Goal: Information Seeking & Learning: Learn about a topic

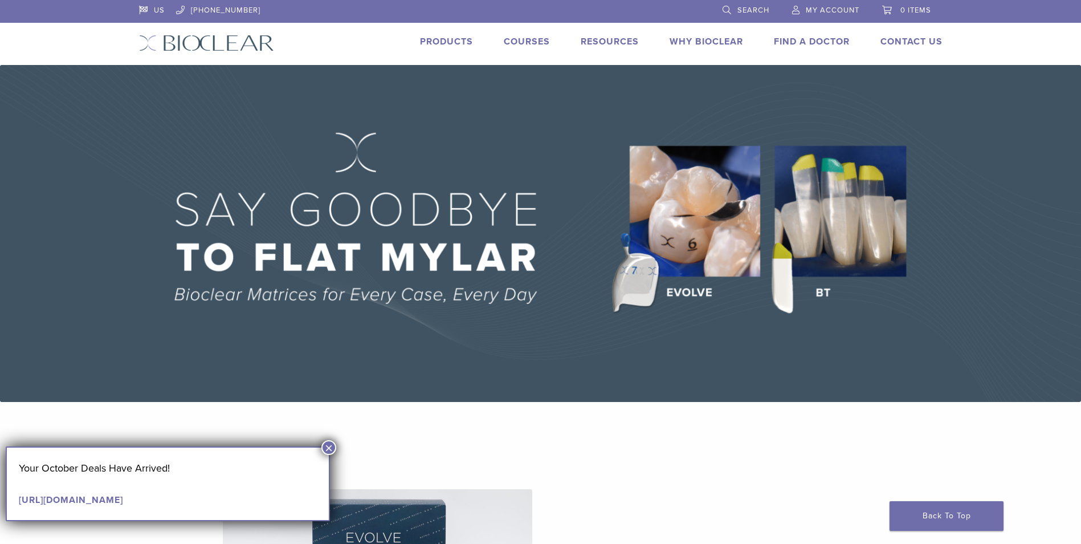
click at [831, 210] on img at bounding box center [540, 233] width 1081 height 337
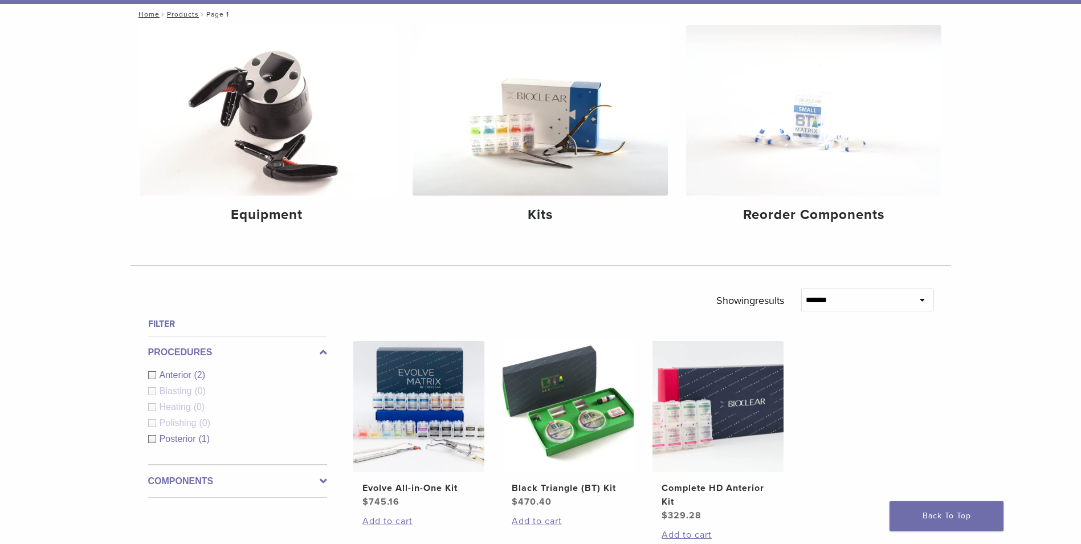
scroll to position [123, 0]
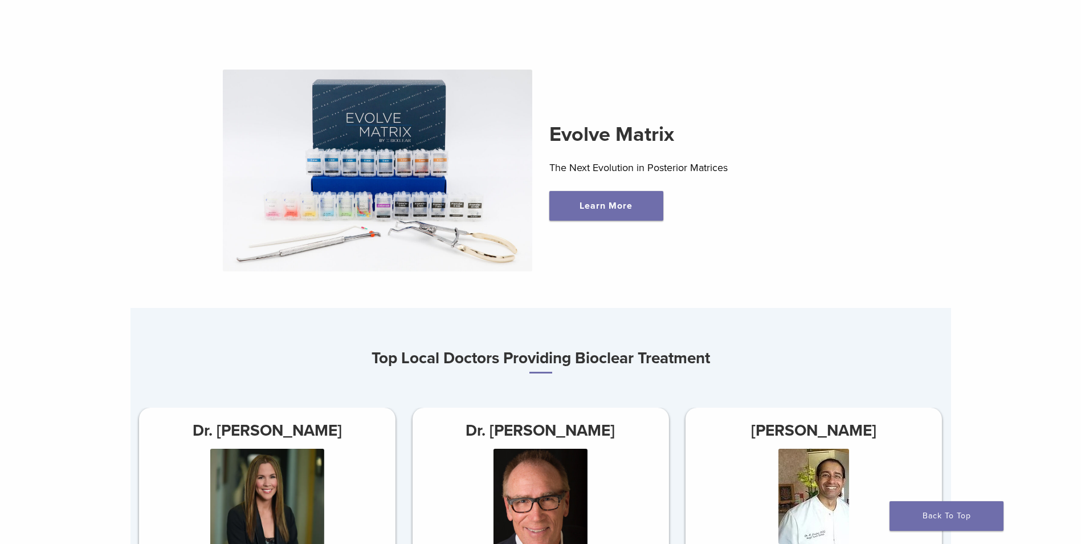
scroll to position [456, 0]
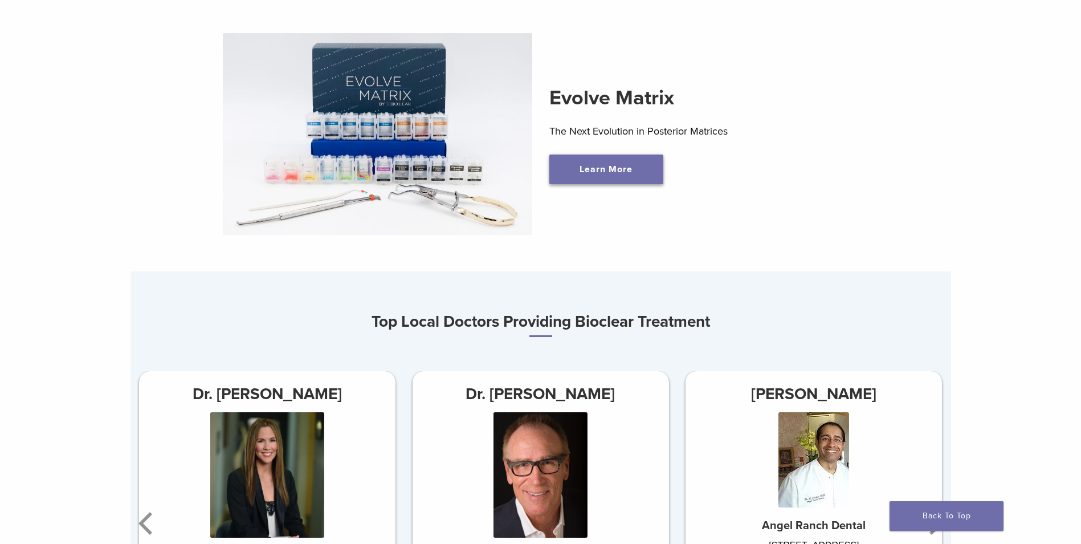
click at [608, 170] on link "Learn More" at bounding box center [607, 169] width 114 height 30
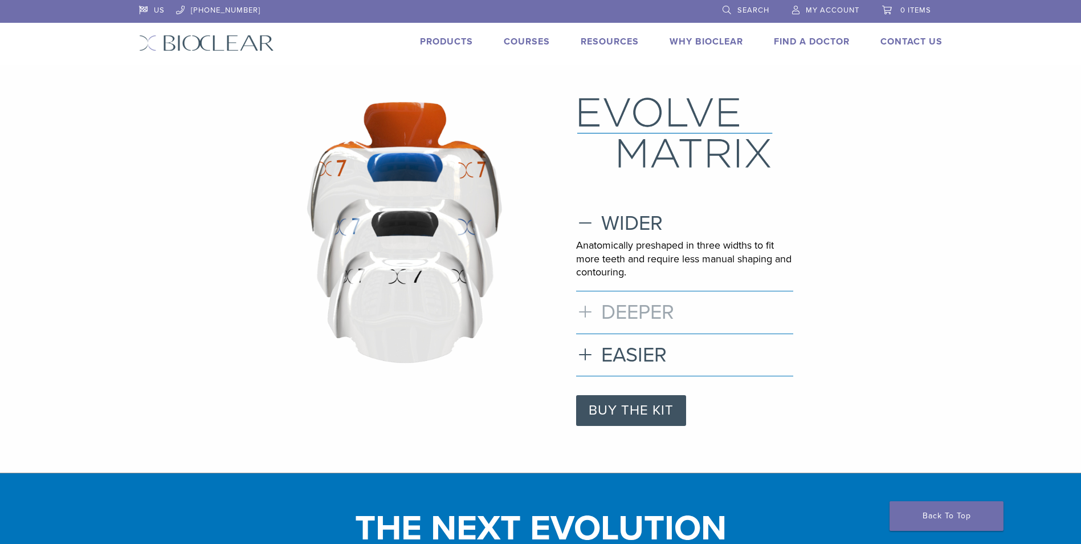
click at [587, 307] on h3 "DEEPER" at bounding box center [684, 312] width 217 height 25
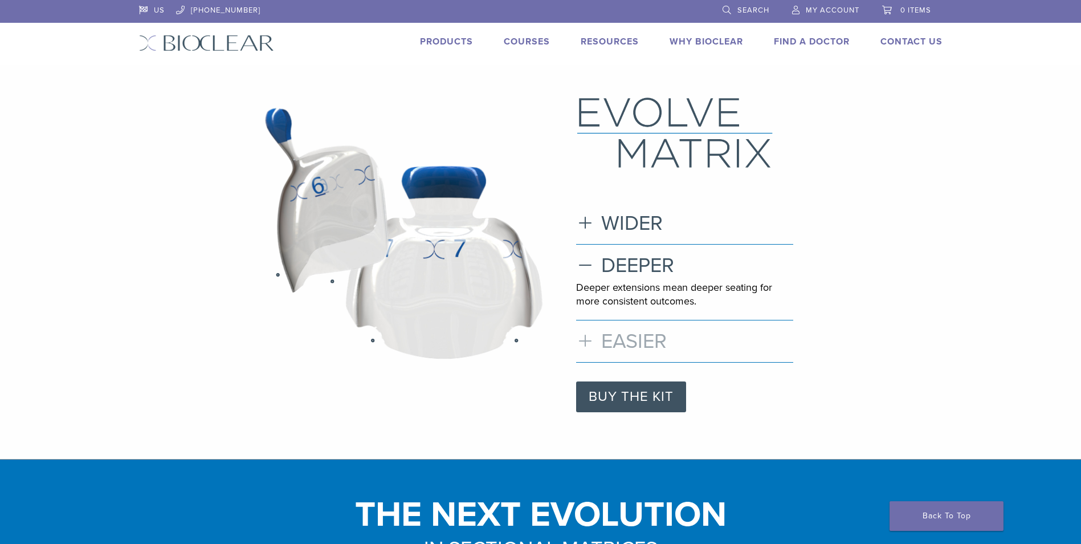
click at [584, 340] on h3 "EASIER" at bounding box center [684, 341] width 217 height 25
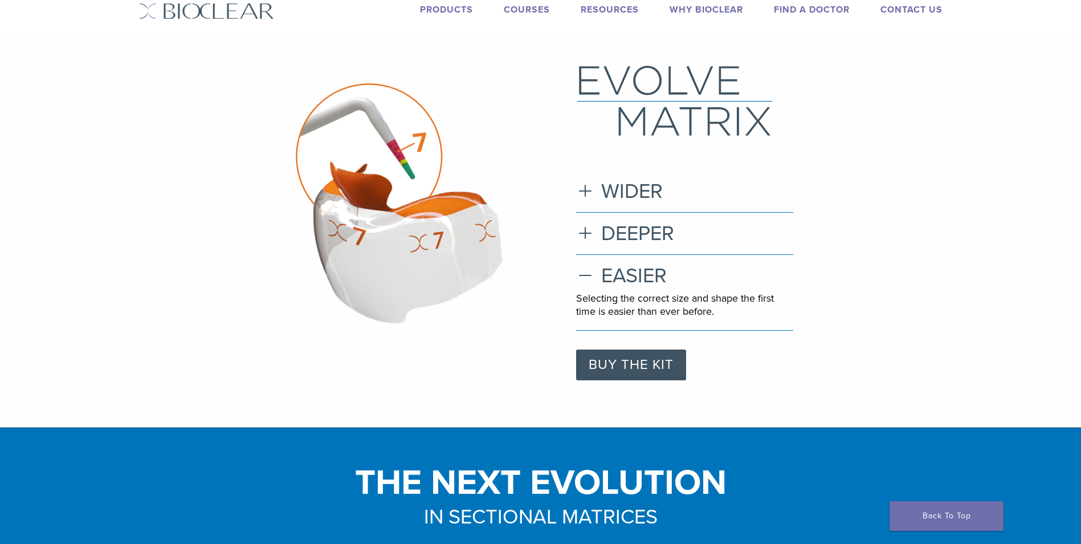
scroll to position [57, 0]
